Goal: Information Seeking & Learning: Understand process/instructions

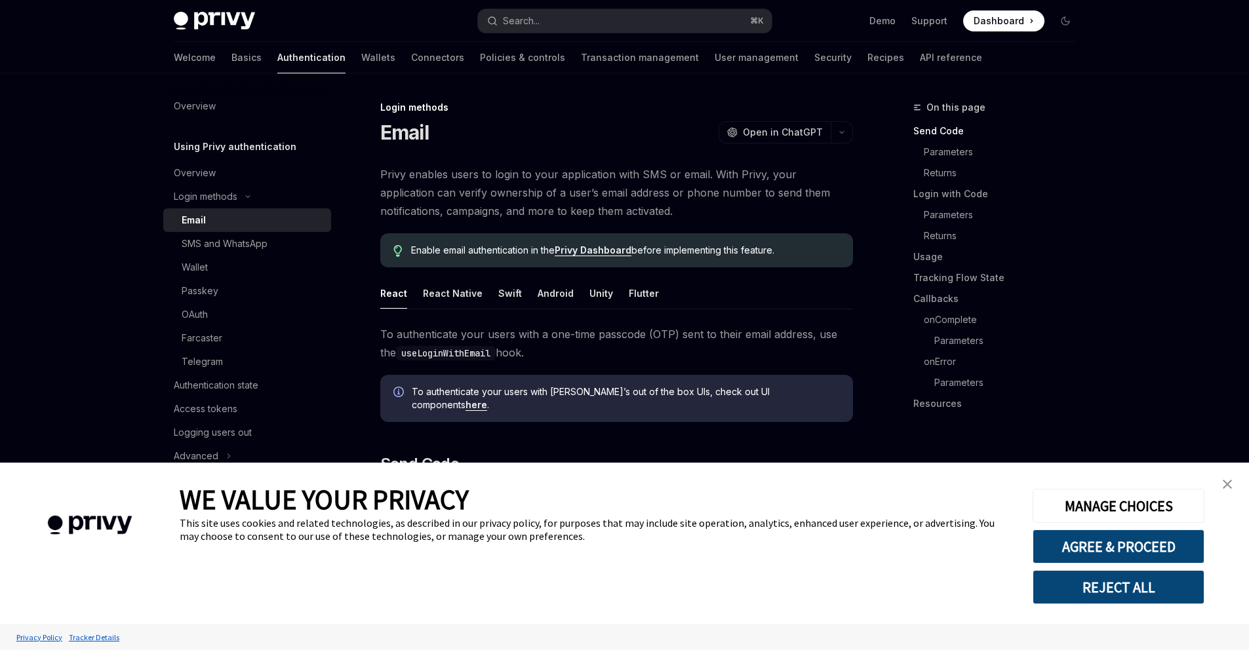
click at [182, 228] on div "Email" at bounding box center [253, 220] width 142 height 16
click at [1228, 481] on img "close banner" at bounding box center [1227, 484] width 9 height 9
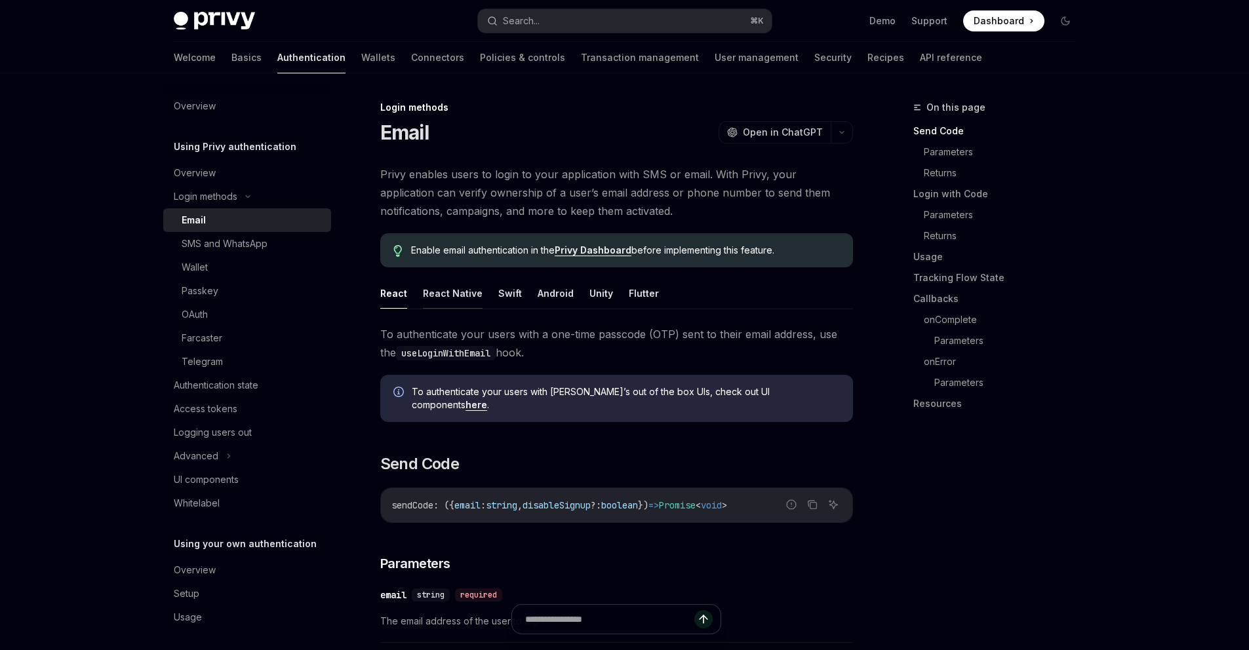
click at [423, 309] on button "React Native" at bounding box center [453, 293] width 60 height 31
type textarea "*"
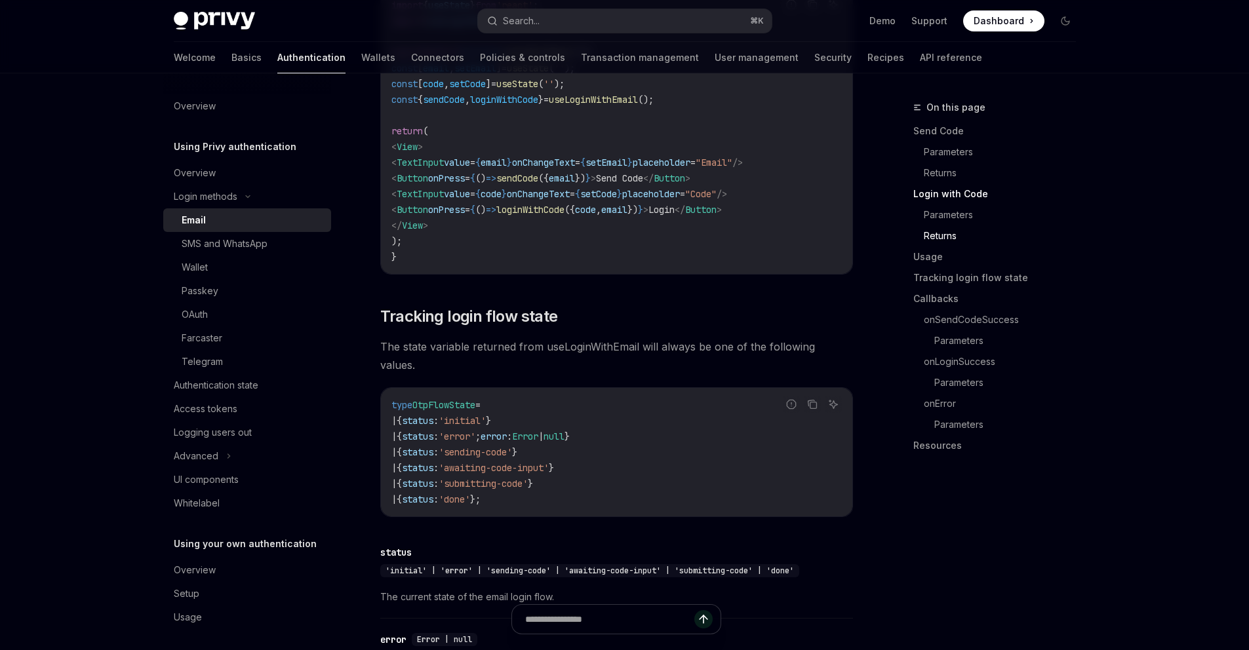
scroll to position [1392, 0]
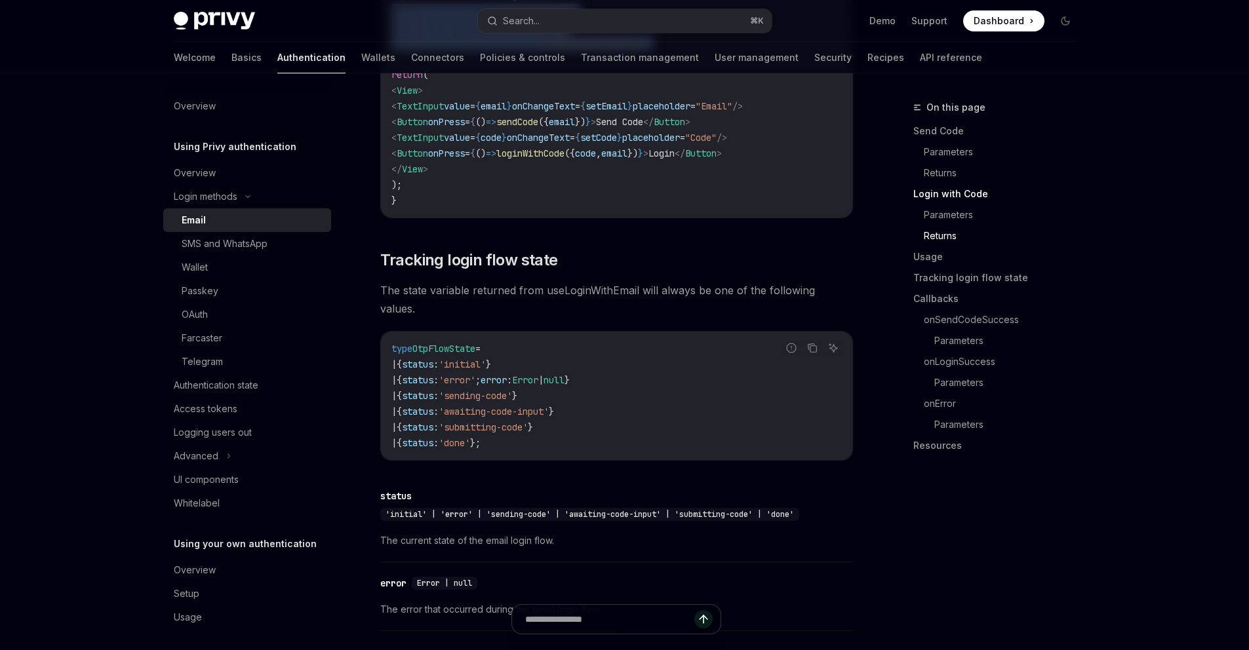
drag, startPoint x: 742, startPoint y: 396, endPoint x: 325, endPoint y: 355, distance: 419.0
click at [381, 218] on div "import { useState } from 'react' ; import { useLoginWithEmail } from '@privy-io…" at bounding box center [616, 75] width 471 height 286
copy code "const [ email , setEmail ] = useState ( '' ); const [ code , setCode ] = useSta…"
click at [663, 209] on code "import { useState } from 'react' ; import { useLoginWithEmail } from '@privy-io…" at bounding box center [616, 75] width 450 height 268
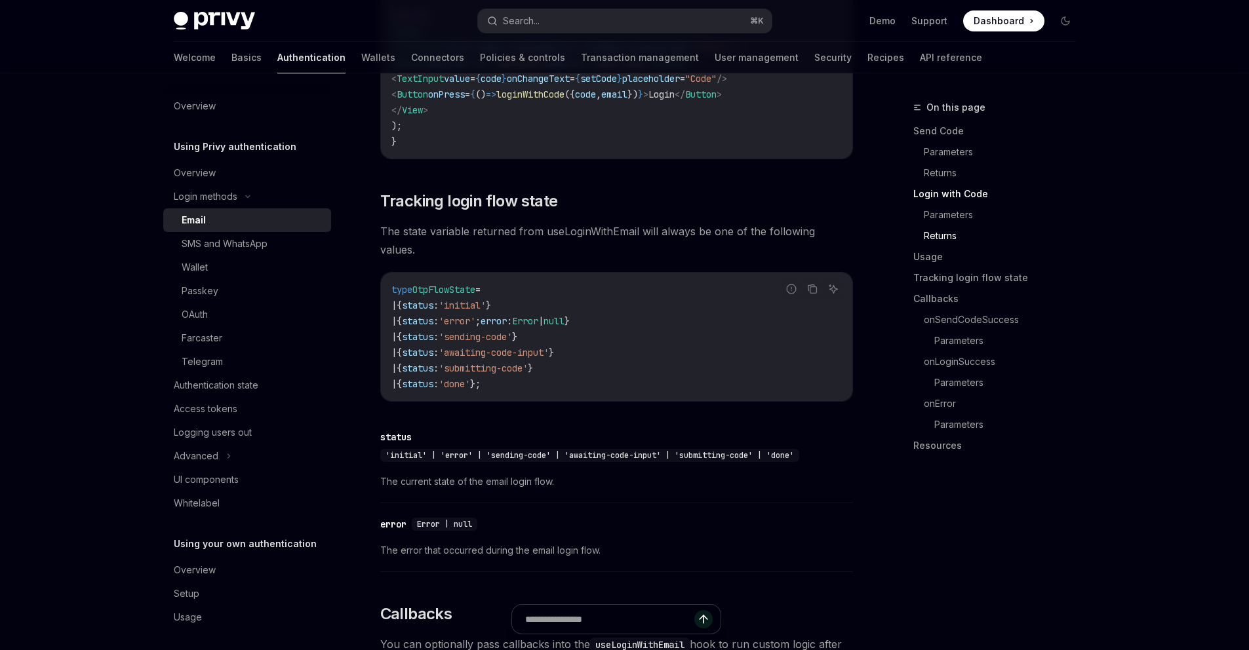
scroll to position [1450, 0]
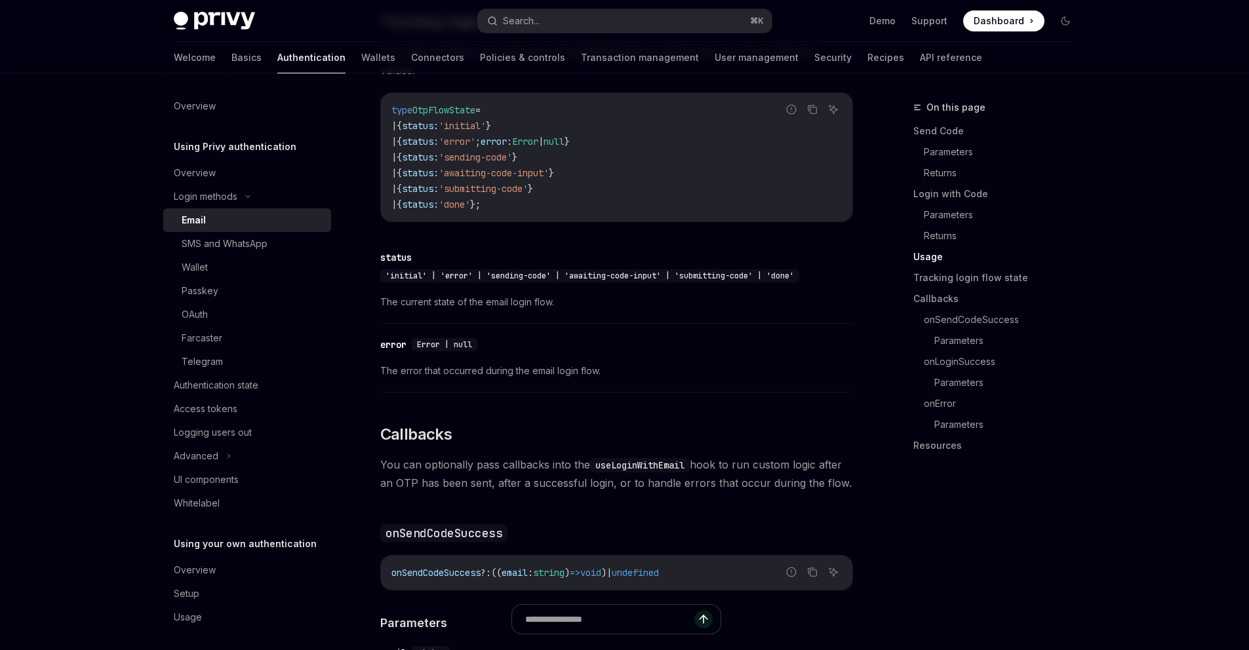
scroll to position [1534, 0]
